Goal: Information Seeking & Learning: Stay updated

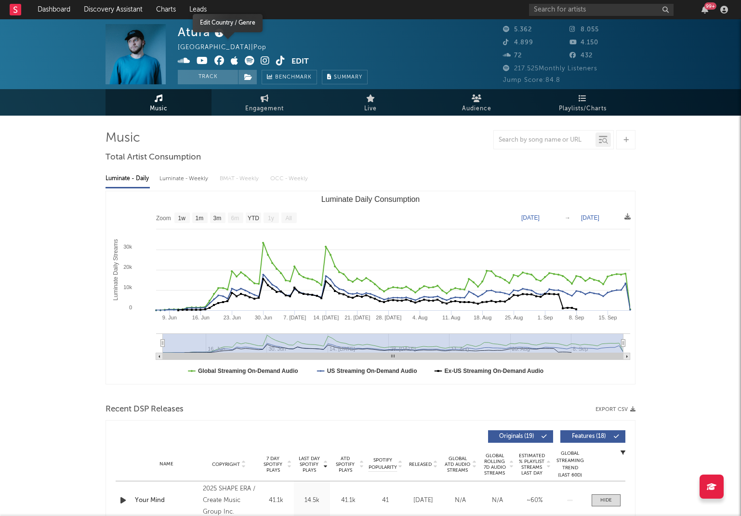
select select "1w"
click at [54, 7] on link "Dashboard" at bounding box center [54, 9] width 46 height 19
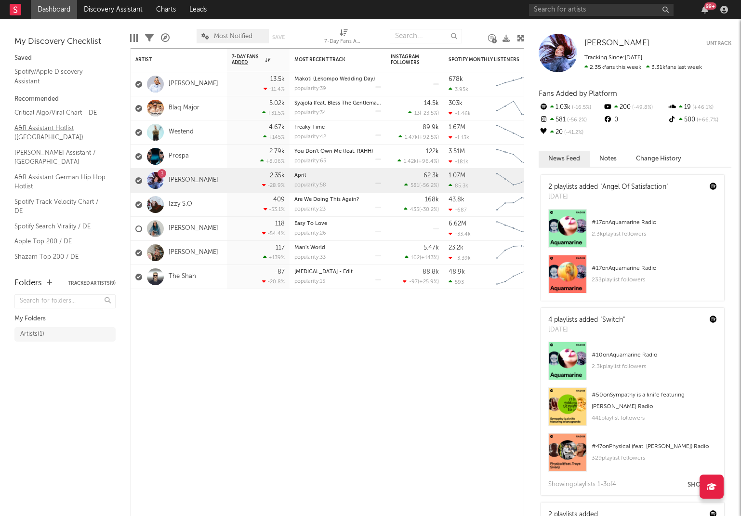
click at [39, 126] on link "A&R Assistant Hotlist (Germany)" at bounding box center [60, 133] width 92 height 20
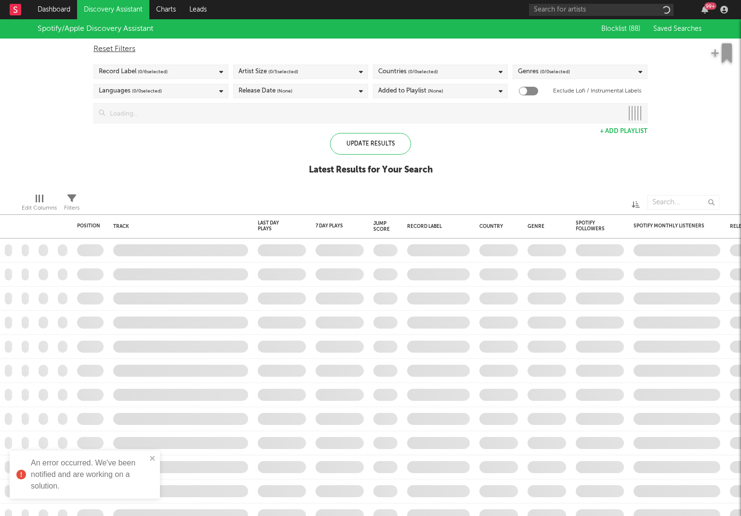
checkbox input "true"
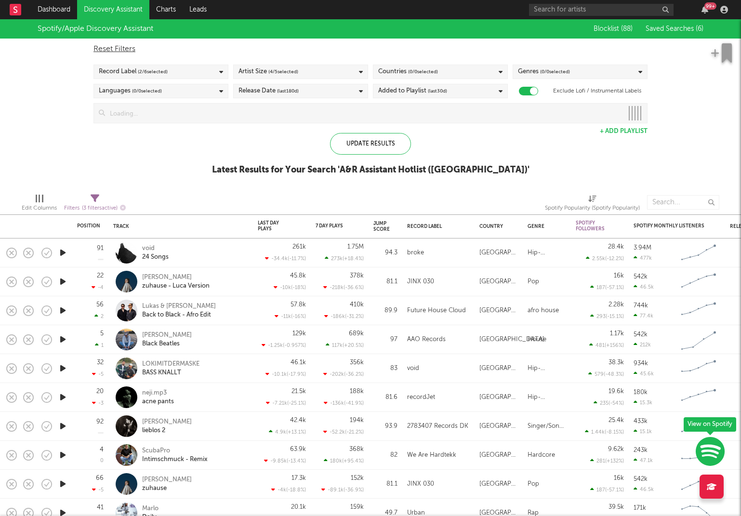
click at [62, 310] on icon "button" at bounding box center [63, 311] width 10 height 12
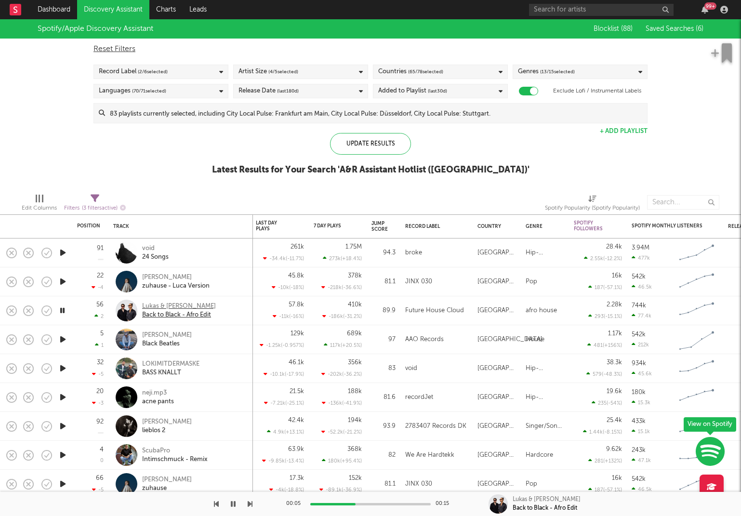
click at [154, 304] on div "Lukas & Frank" at bounding box center [179, 306] width 74 height 9
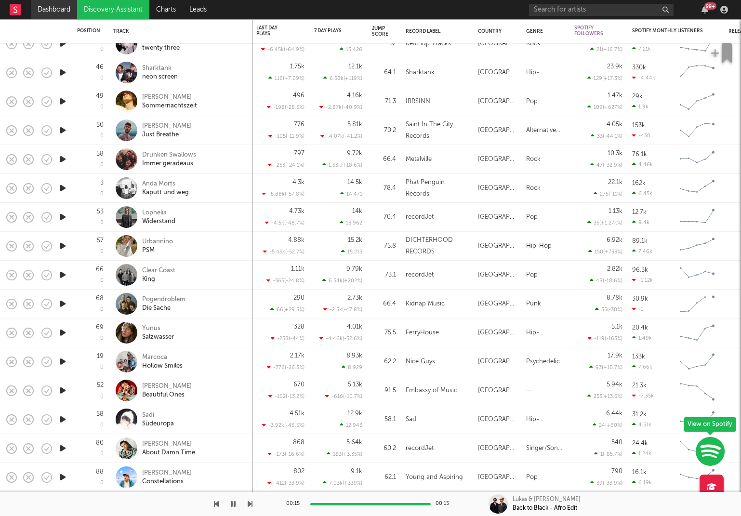
click at [56, 10] on link "Dashboard" at bounding box center [54, 9] width 46 height 19
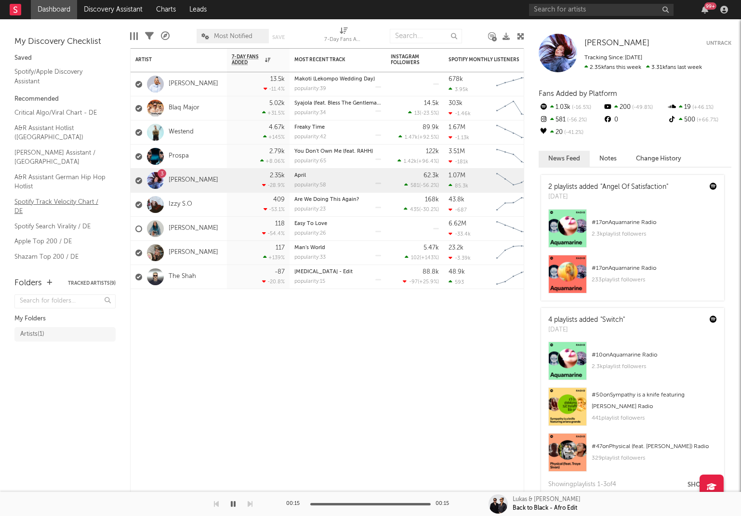
click at [41, 197] on link "Spotify Track Velocity Chart / DE" at bounding box center [60, 207] width 92 height 20
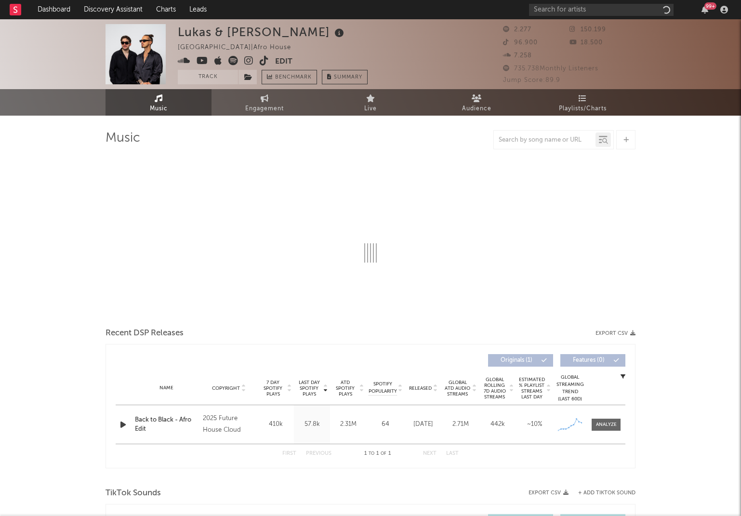
select select "1w"
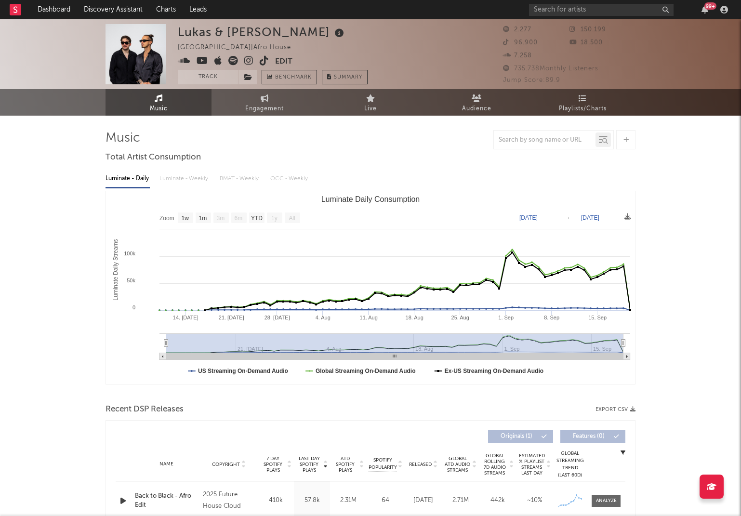
click at [230, 60] on icon at bounding box center [234, 61] width 10 height 10
click at [249, 58] on icon at bounding box center [248, 61] width 9 height 10
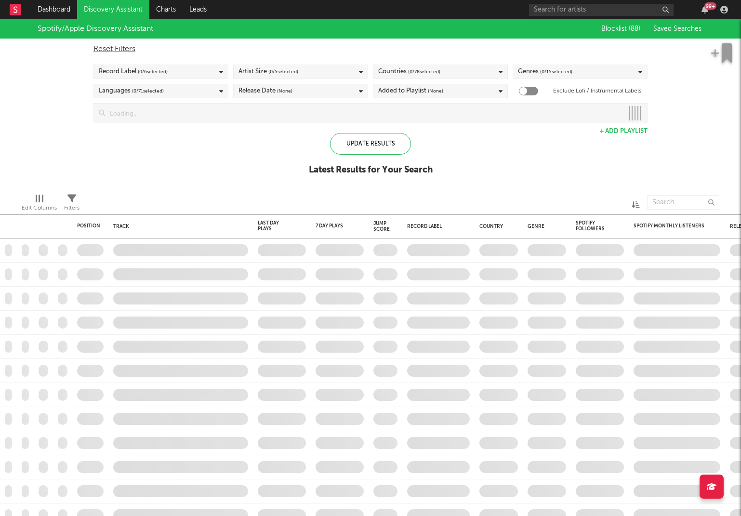
checkbox input "true"
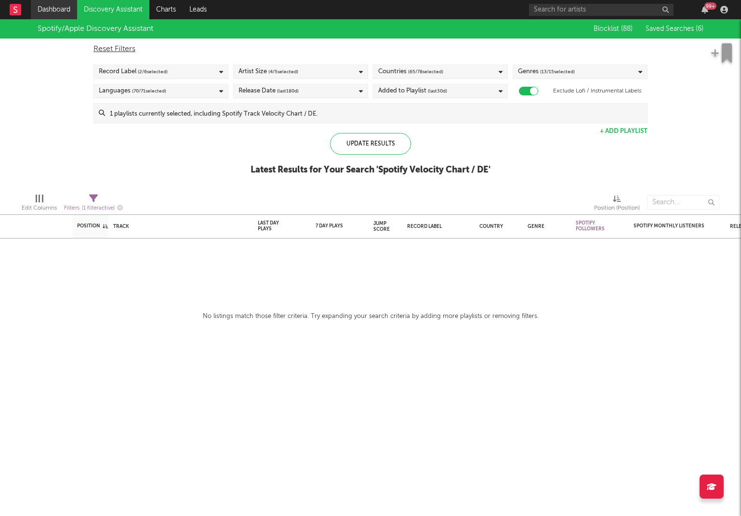
click at [52, 0] on link "Dashboard" at bounding box center [54, 9] width 46 height 19
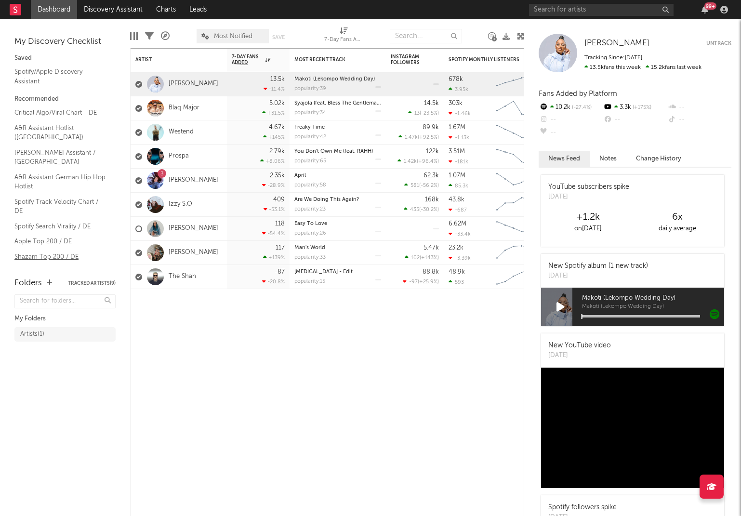
click at [34, 252] on link "Shazam Top 200 / DE" at bounding box center [60, 257] width 92 height 11
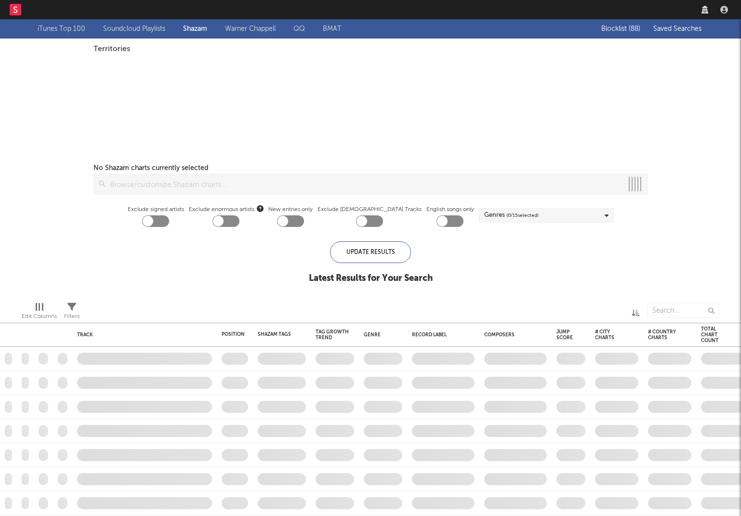
checkbox input "true"
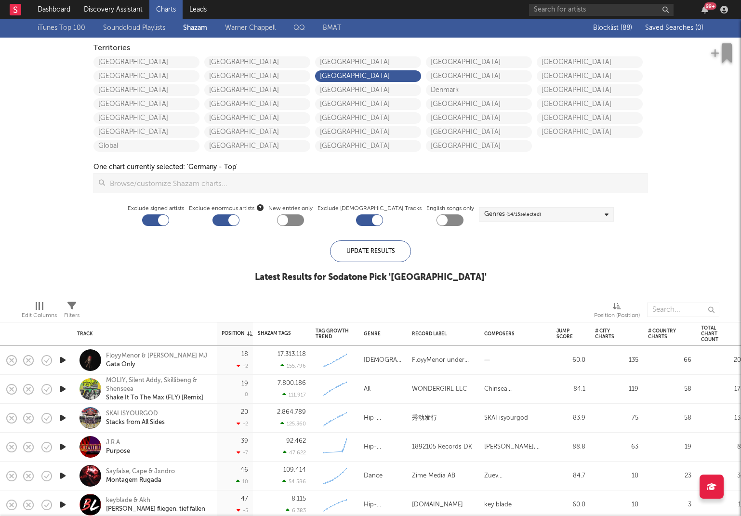
click at [304, 216] on div at bounding box center [290, 221] width 27 height 12
checkbox input "true"
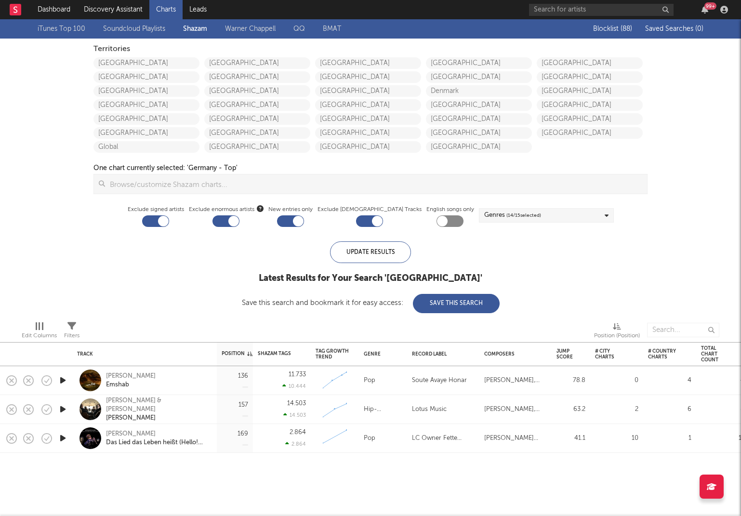
click at [164, 223] on div at bounding box center [155, 221] width 27 height 12
checkbox input "false"
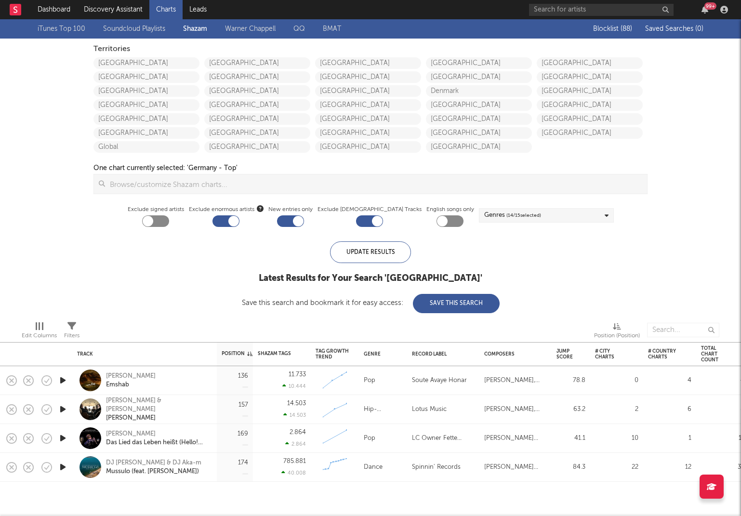
click at [236, 219] on div at bounding box center [226, 221] width 27 height 12
checkbox input "false"
click at [295, 222] on div at bounding box center [290, 221] width 27 height 12
checkbox input "false"
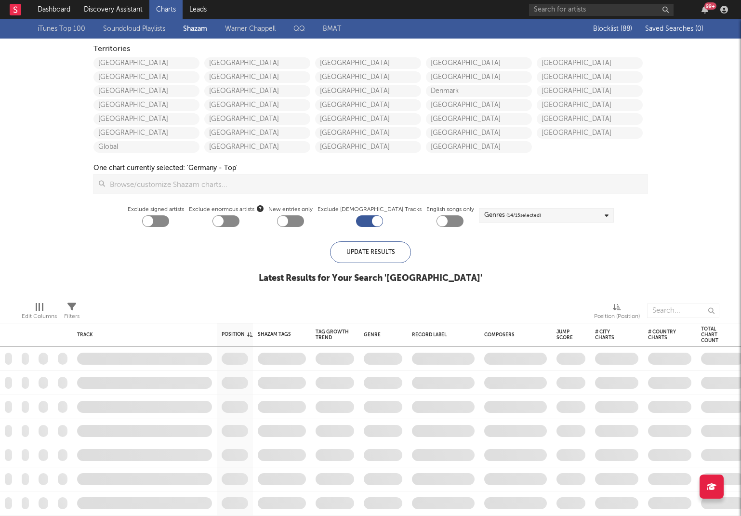
drag, startPoint x: 440, startPoint y: 220, endPoint x: 430, endPoint y: 229, distance: 13.0
click at [440, 220] on div at bounding box center [450, 221] width 27 height 12
checkbox input "true"
